Goal: Communication & Community: Answer question/provide support

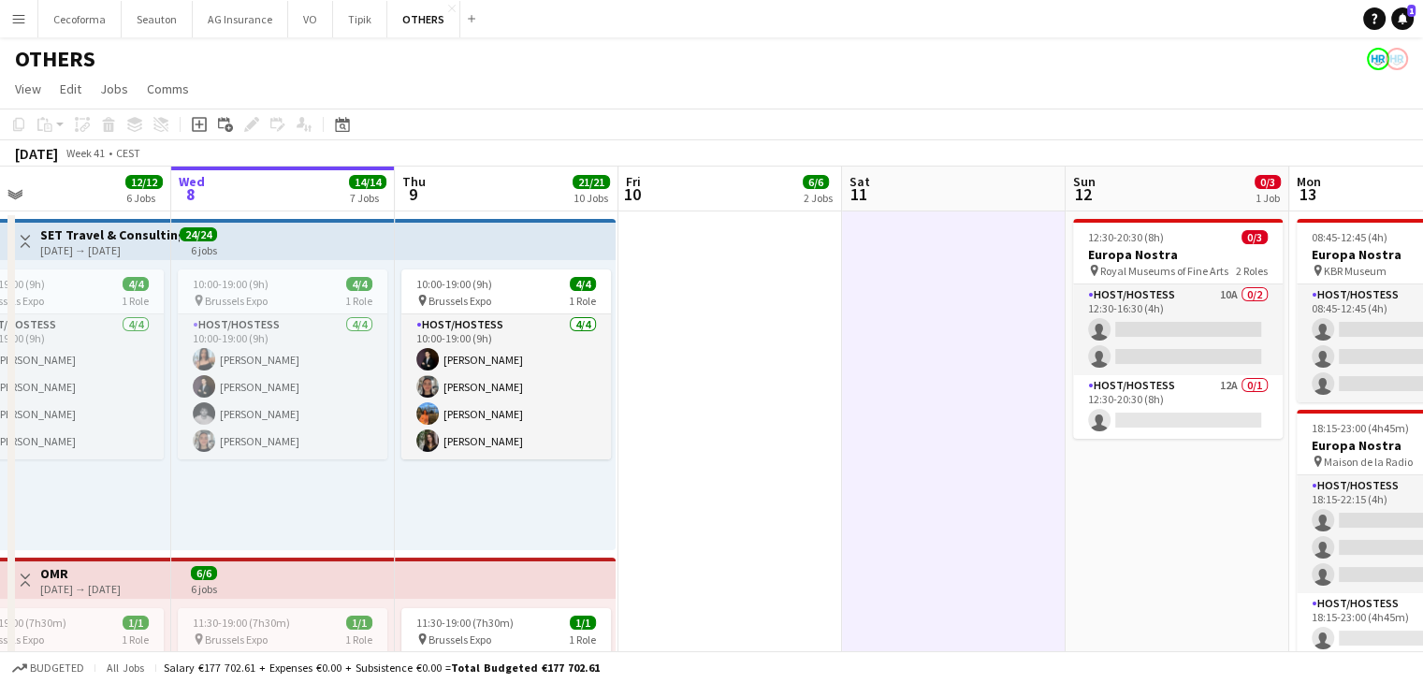
drag, startPoint x: 1411, startPoint y: 22, endPoint x: 1347, endPoint y: 31, distance: 64.2
click at [1411, 22] on link "Notifications 1" at bounding box center [1402, 18] width 22 height 22
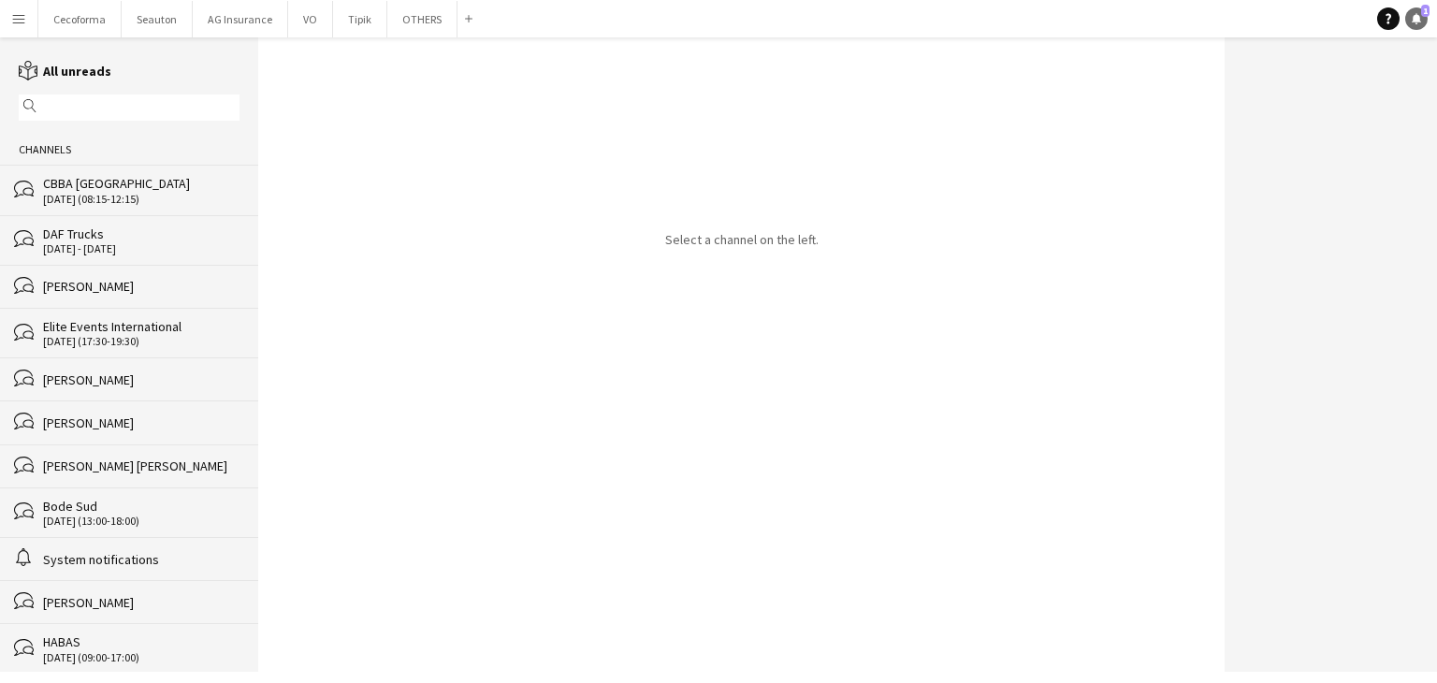
click at [1422, 20] on link "Notifications 1" at bounding box center [1416, 18] width 22 height 22
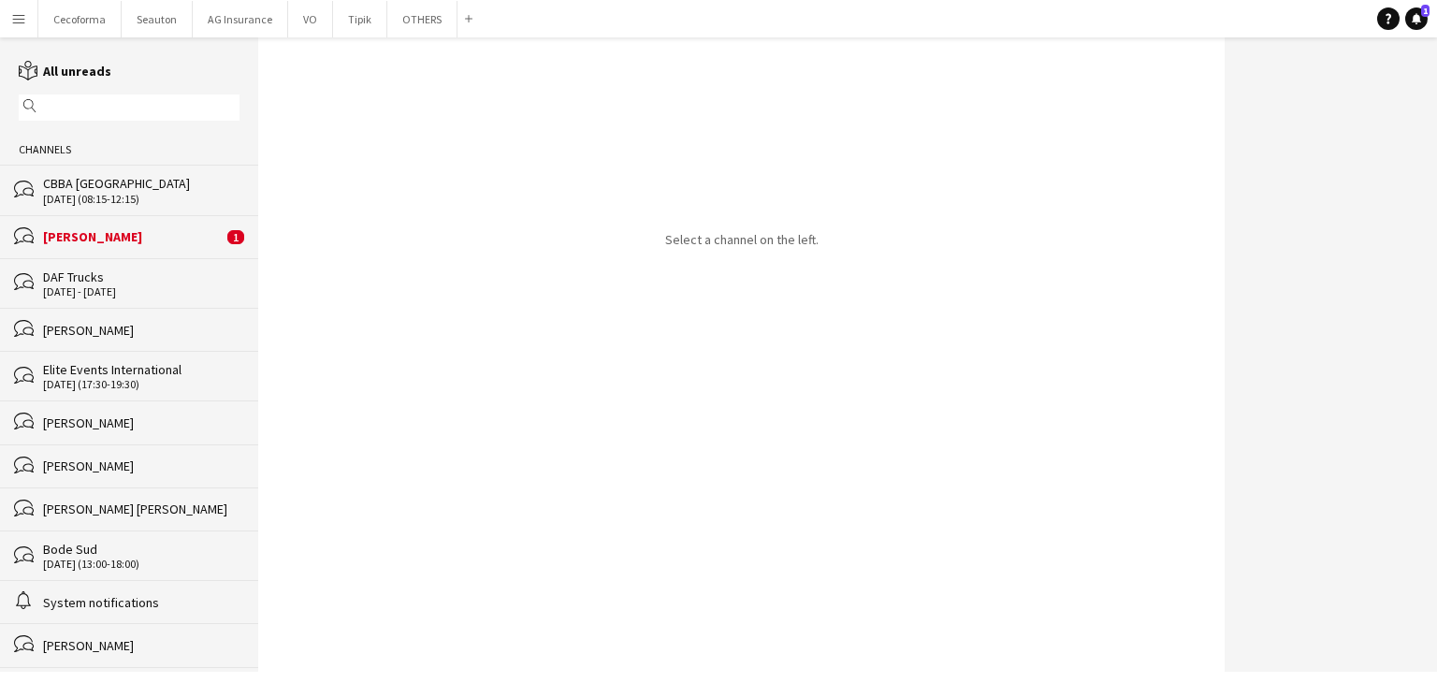
click at [161, 229] on div "[PERSON_NAME]" at bounding box center [133, 236] width 180 height 17
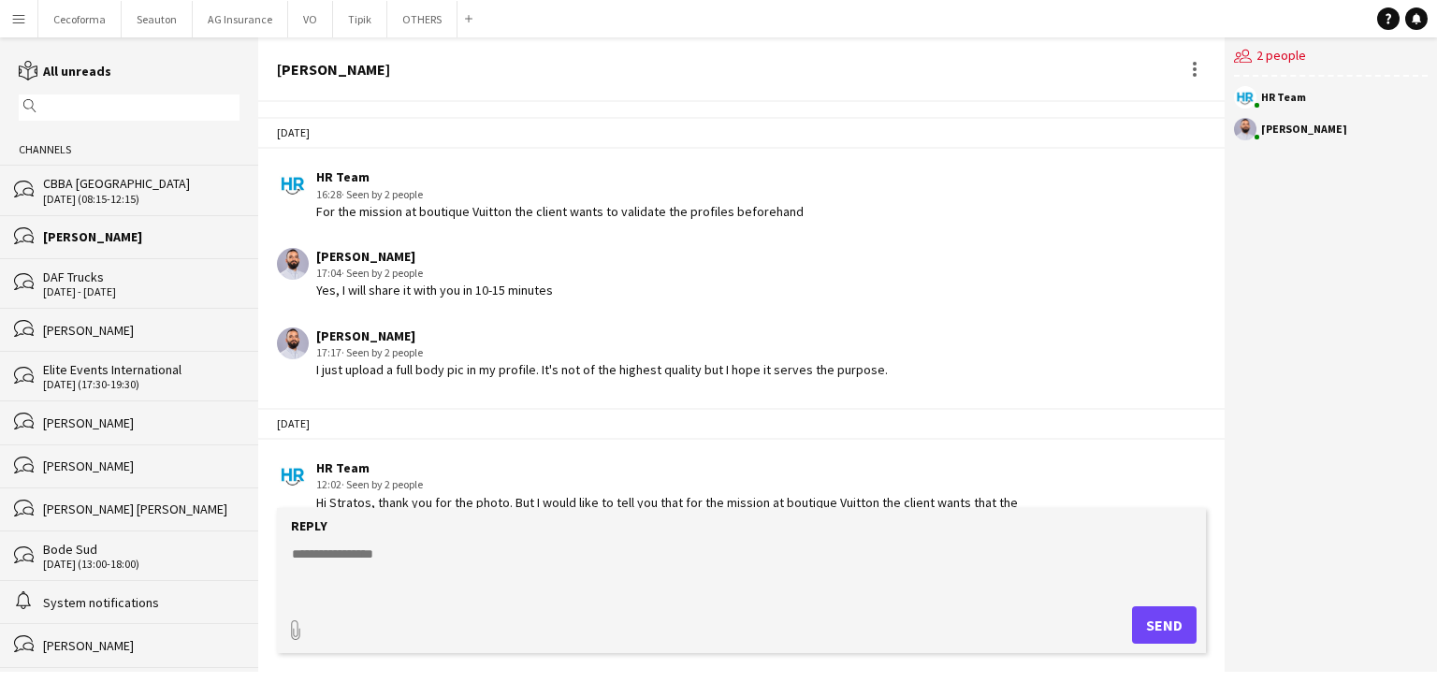
scroll to position [2694, 0]
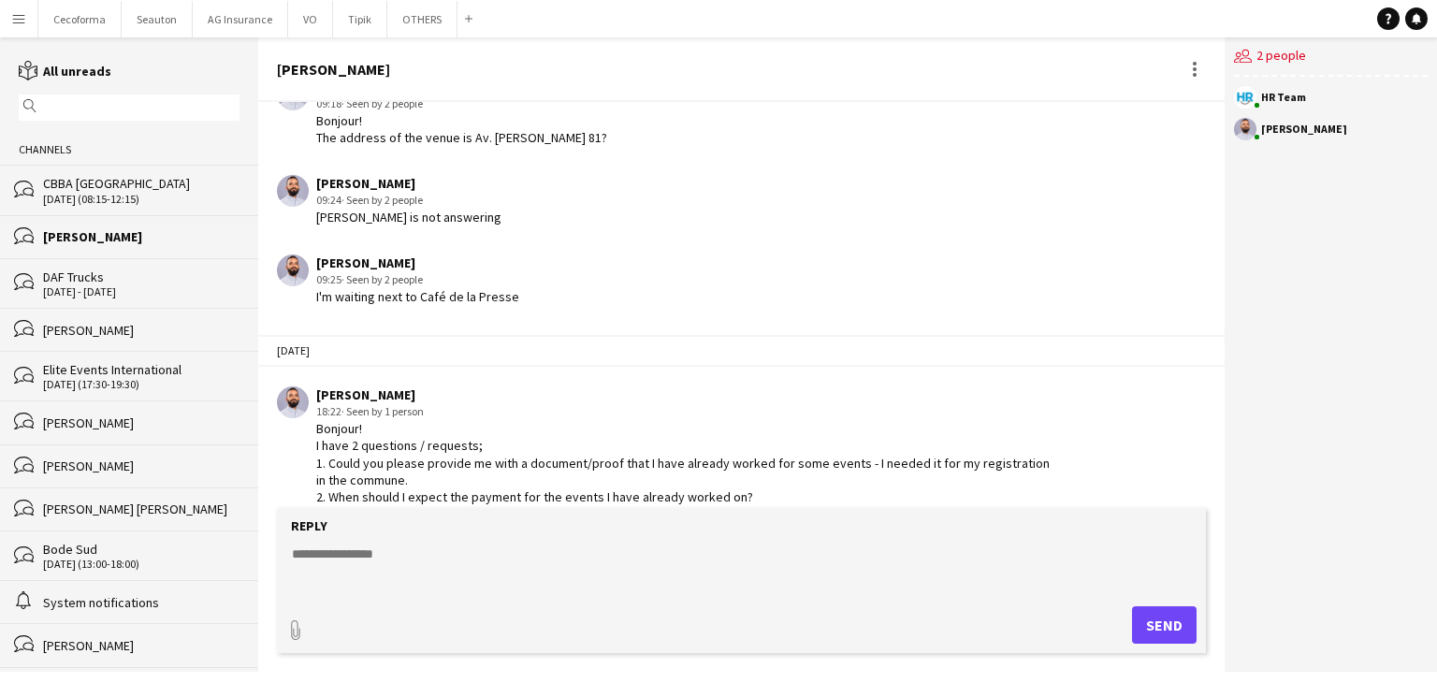
drag, startPoint x: 647, startPoint y: 566, endPoint x: 764, endPoint y: 555, distance: 117.5
click at [647, 566] on textarea at bounding box center [745, 569] width 910 height 49
type textarea "**********"
click at [1166, 618] on button "Send" at bounding box center [1164, 624] width 65 height 37
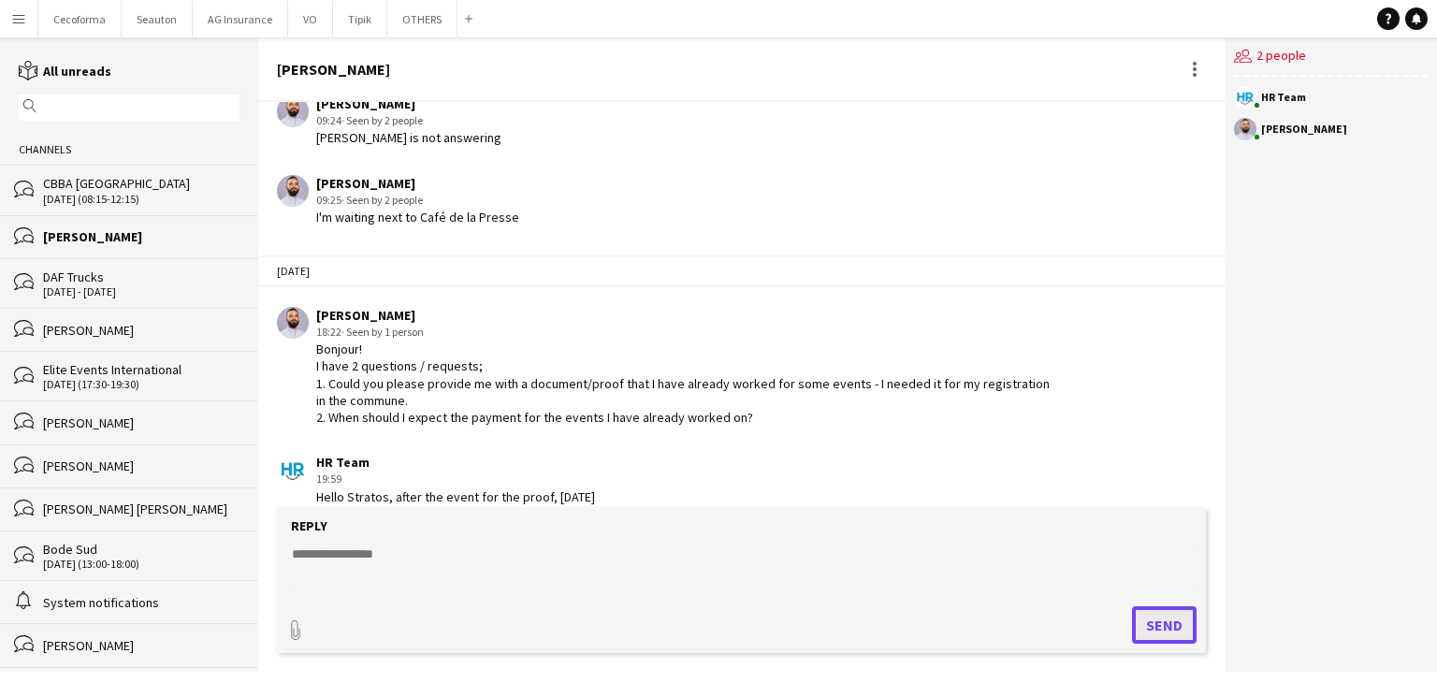
click at [1132, 606] on button "Send" at bounding box center [1164, 624] width 65 height 37
click at [449, 530] on div "Reply" at bounding box center [741, 525] width 910 height 17
click at [442, 562] on textarea at bounding box center [745, 569] width 910 height 49
type textarea "**********"
click at [1181, 607] on button "Send" at bounding box center [1164, 624] width 65 height 37
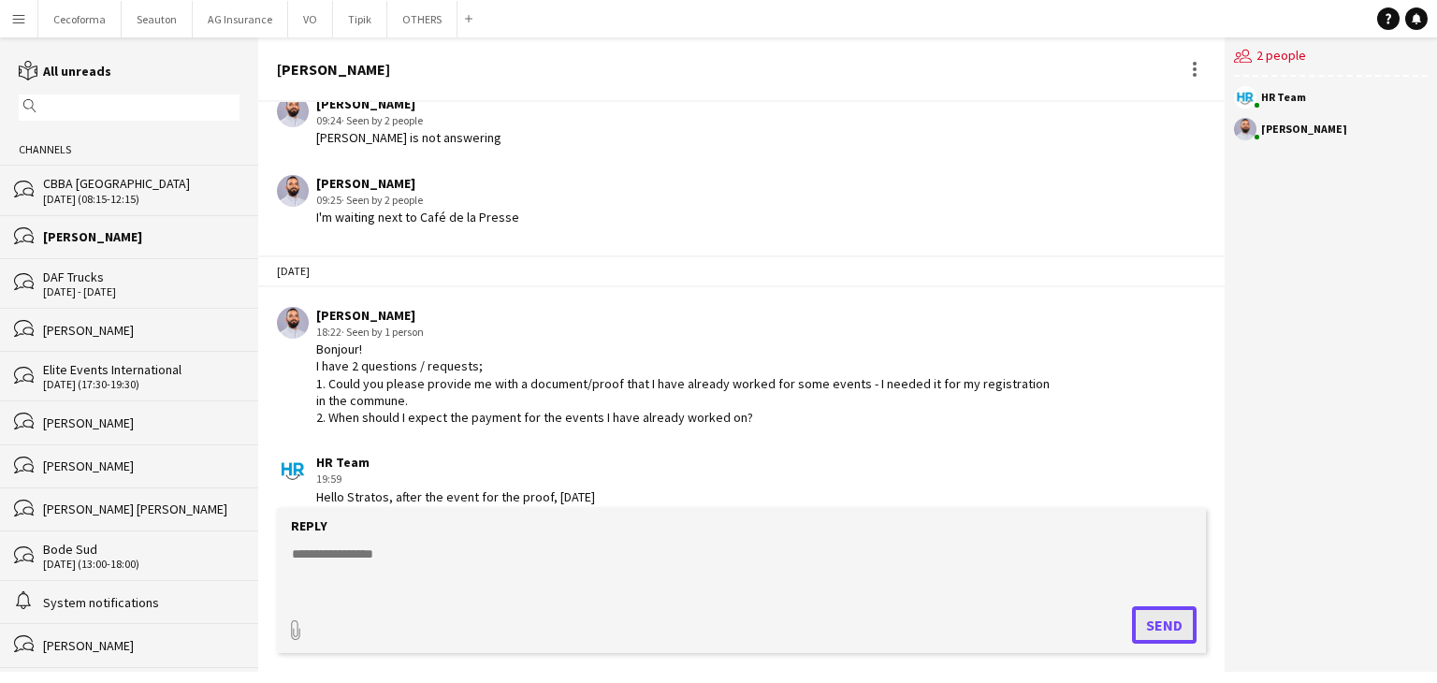
scroll to position [2852, 0]
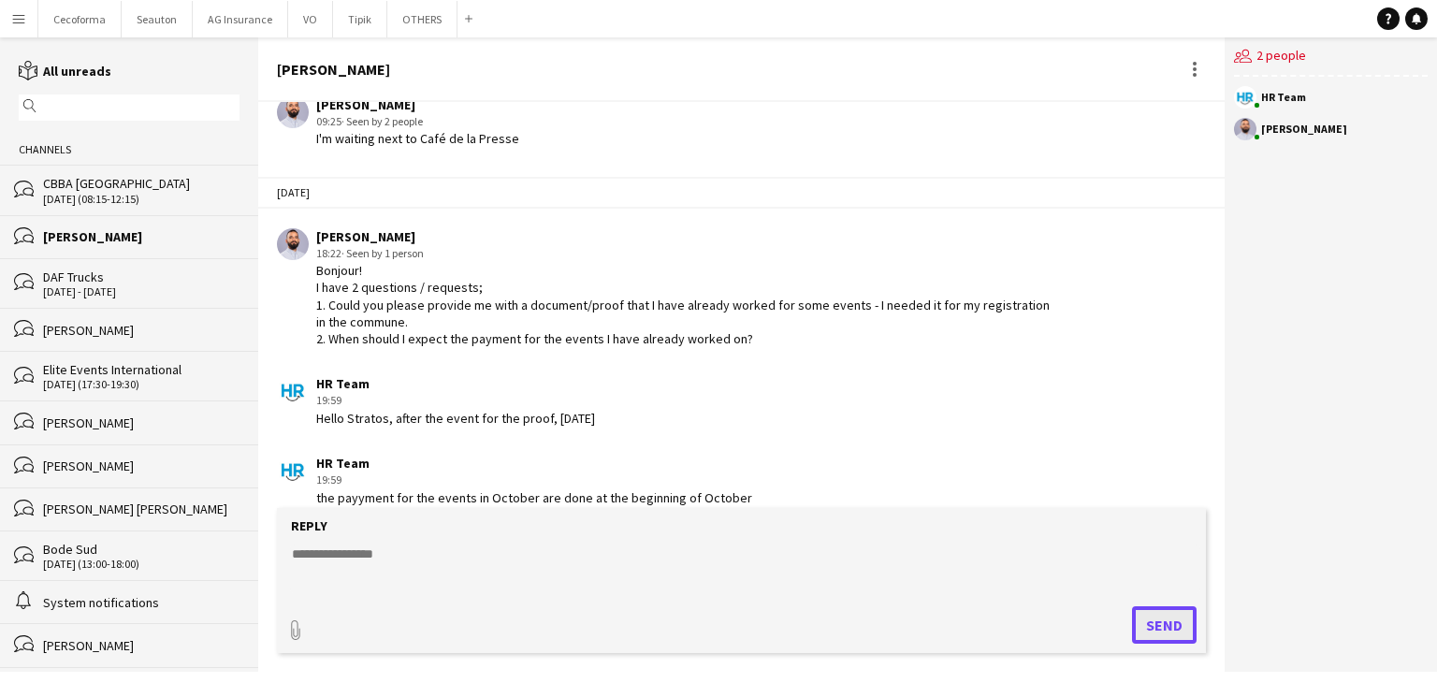
click at [1132, 606] on button "Send" at bounding box center [1164, 624] width 65 height 37
click at [400, 560] on textarea at bounding box center [745, 569] width 910 height 49
type textarea "**********"
click at [1177, 606] on button "Send" at bounding box center [1164, 624] width 65 height 37
